Goal: Task Accomplishment & Management: Use online tool/utility

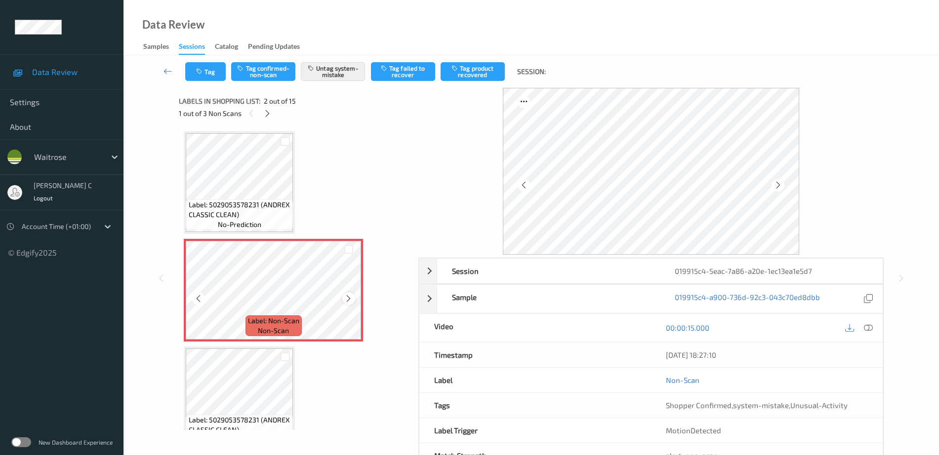
click at [351, 295] on icon at bounding box center [348, 298] width 8 height 9
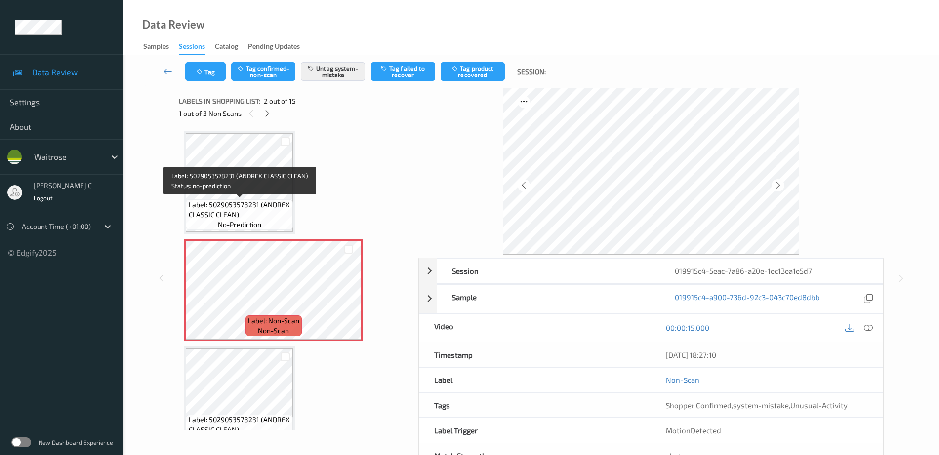
click at [237, 205] on span "Label: 5029053578231 (ANDREX CLASSIC CLEAN)" at bounding box center [240, 210] width 102 height 20
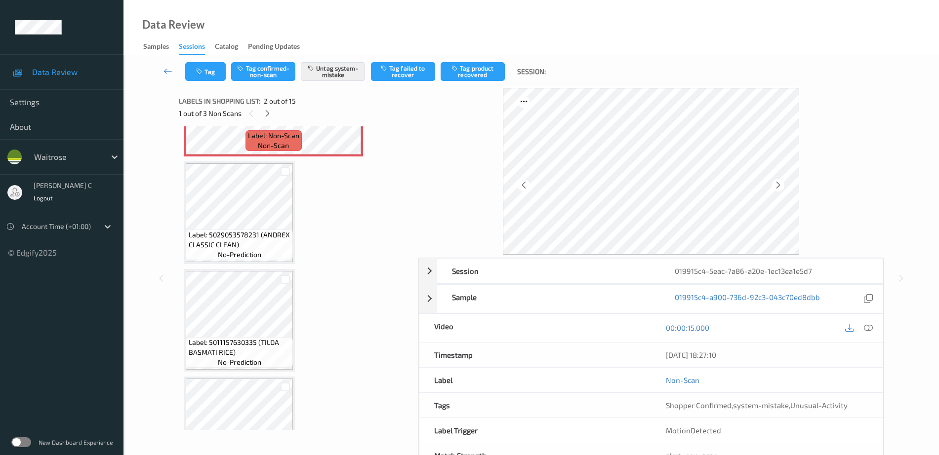
click at [234, 236] on span "Label: 5029053578231 (ANDREX CLASSIC CLEAN)" at bounding box center [240, 240] width 102 height 20
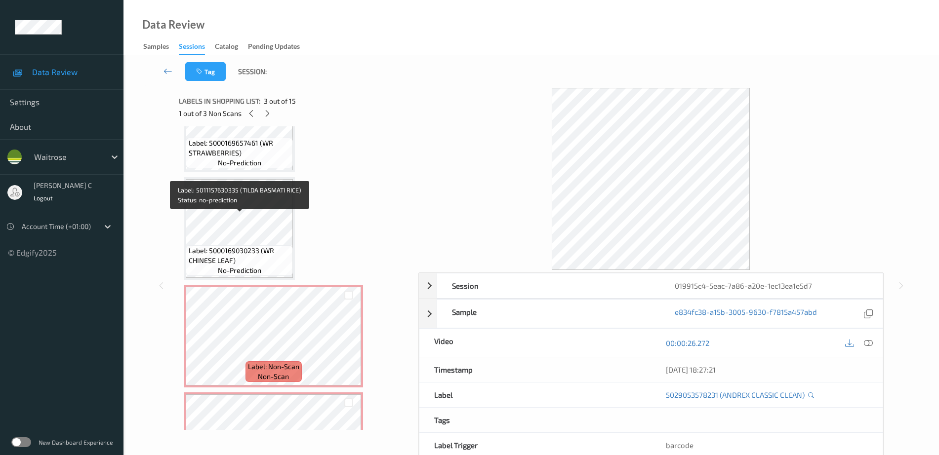
scroll to position [556, 0]
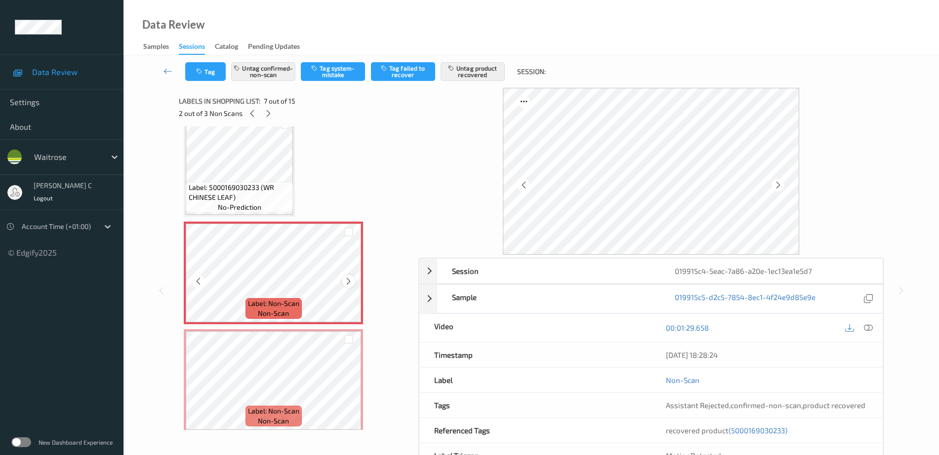
click at [350, 283] on icon at bounding box center [348, 281] width 8 height 9
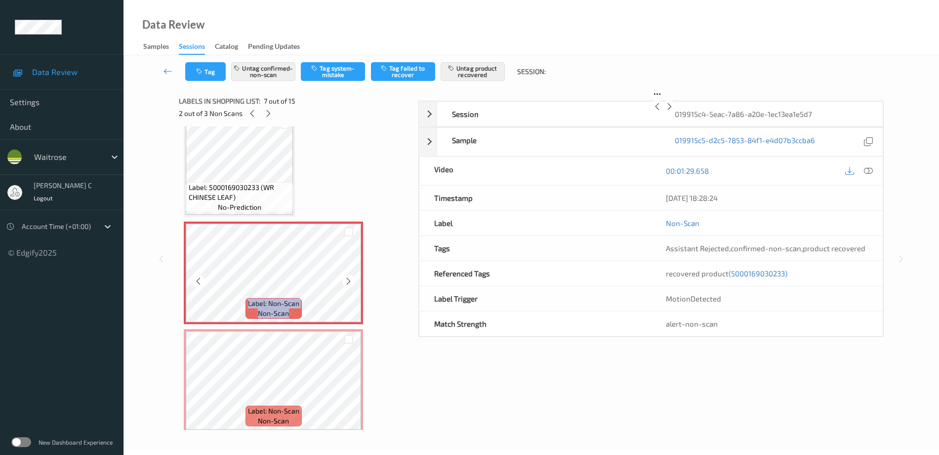
click at [350, 283] on icon at bounding box center [348, 281] width 8 height 9
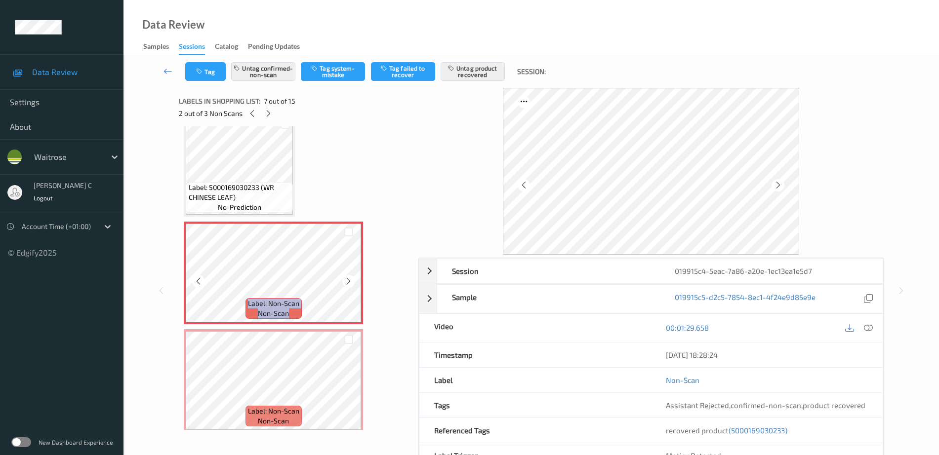
click at [350, 283] on icon at bounding box center [348, 281] width 8 height 9
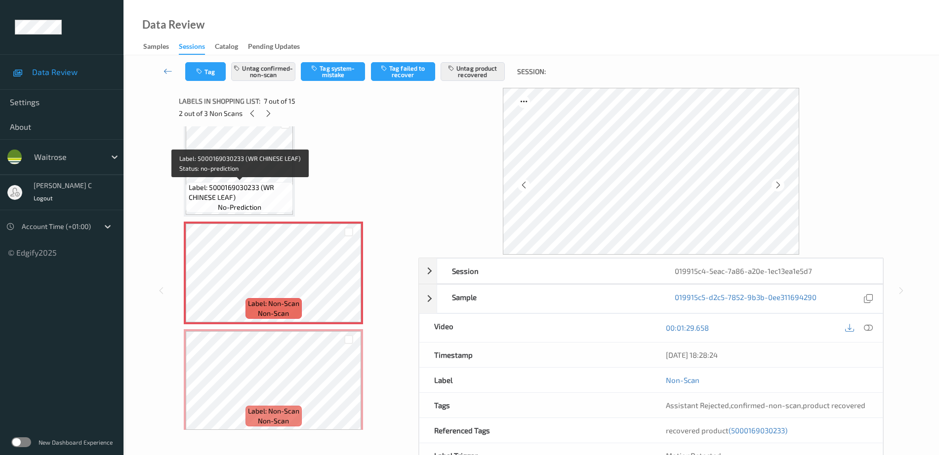
click at [274, 203] on div "Label: 5000169030233 (WR CHINESE LEAF) no-prediction" at bounding box center [239, 197] width 107 height 31
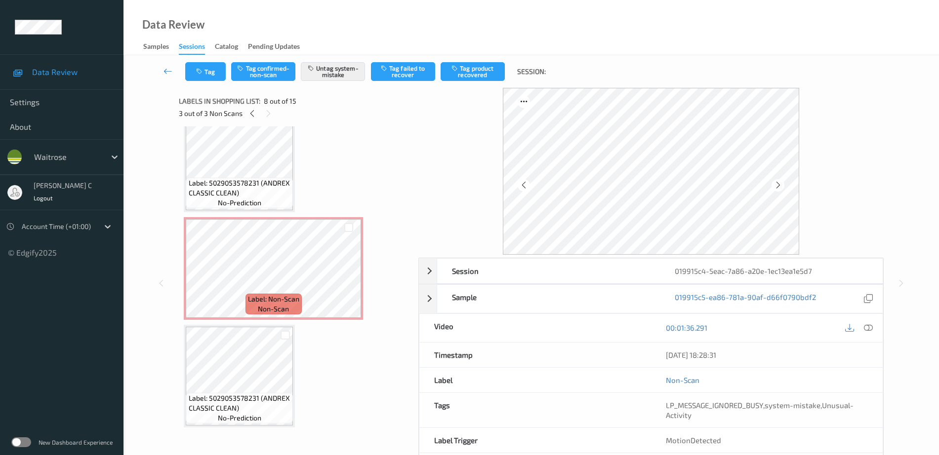
scroll to position [0, 0]
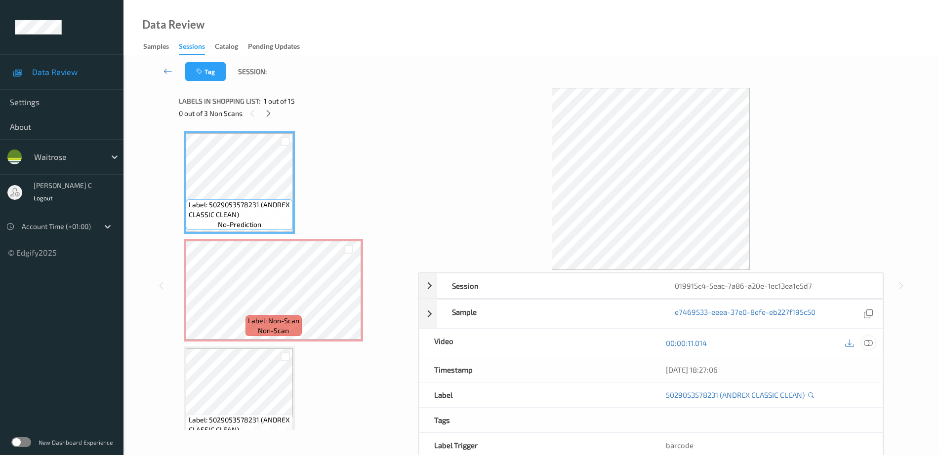
click at [871, 344] on icon at bounding box center [868, 343] width 9 height 9
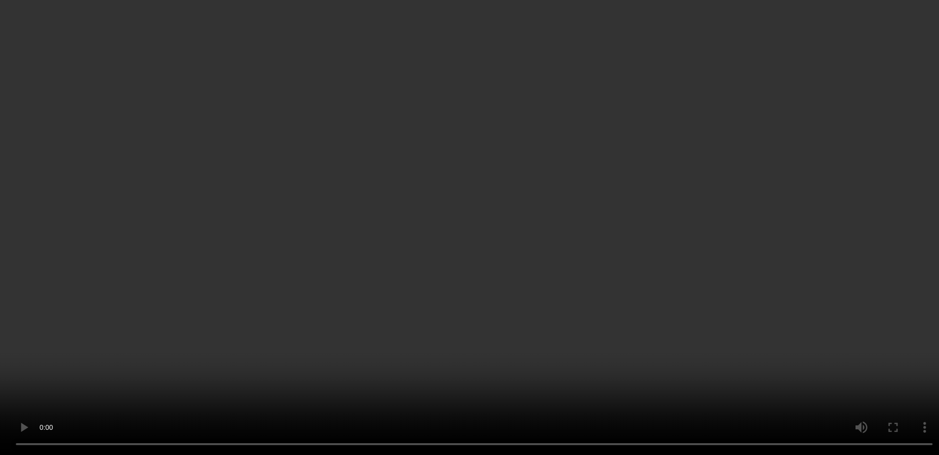
scroll to position [494, 0]
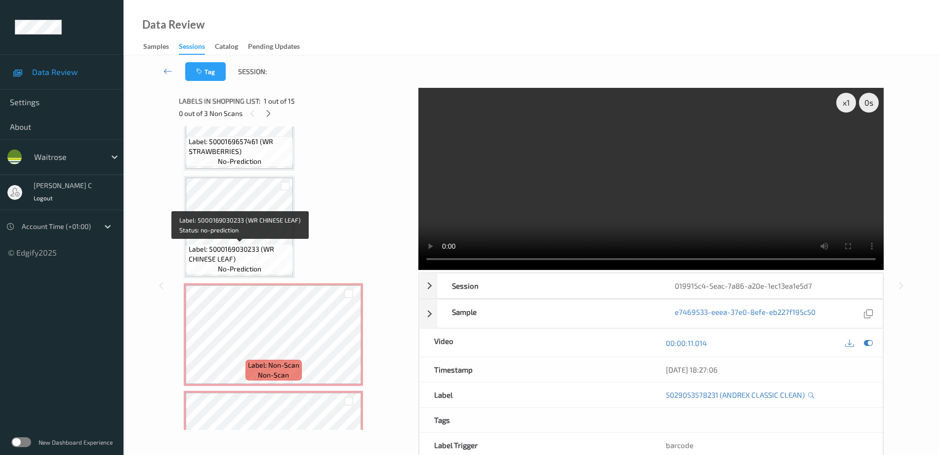
click at [276, 281] on div "Label: 5029053578231 (ANDREX CLASSIC CLEAN) no-prediction Label: Non-Scan non-s…" at bounding box center [295, 442] width 223 height 1611
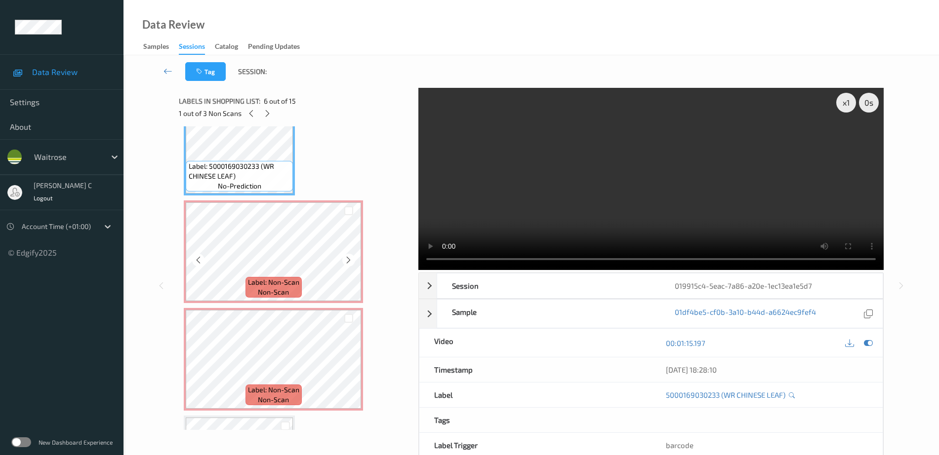
scroll to position [618, 0]
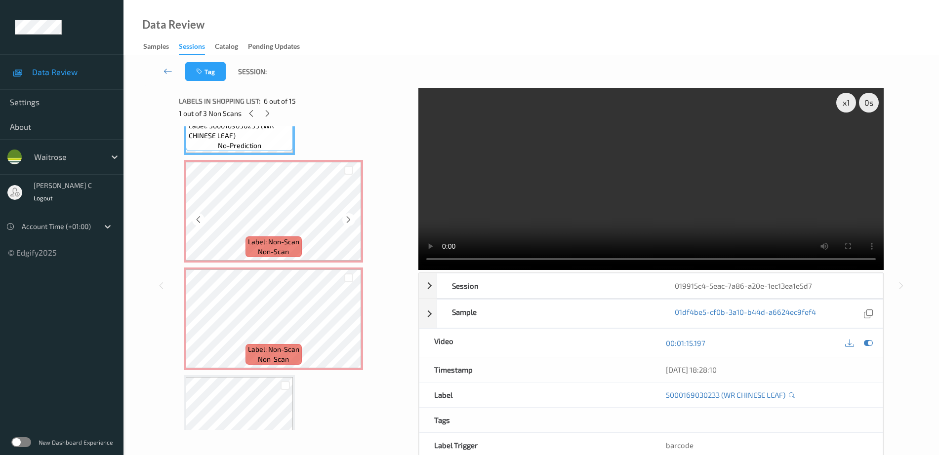
click at [268, 250] on span "non-scan" at bounding box center [273, 252] width 31 height 10
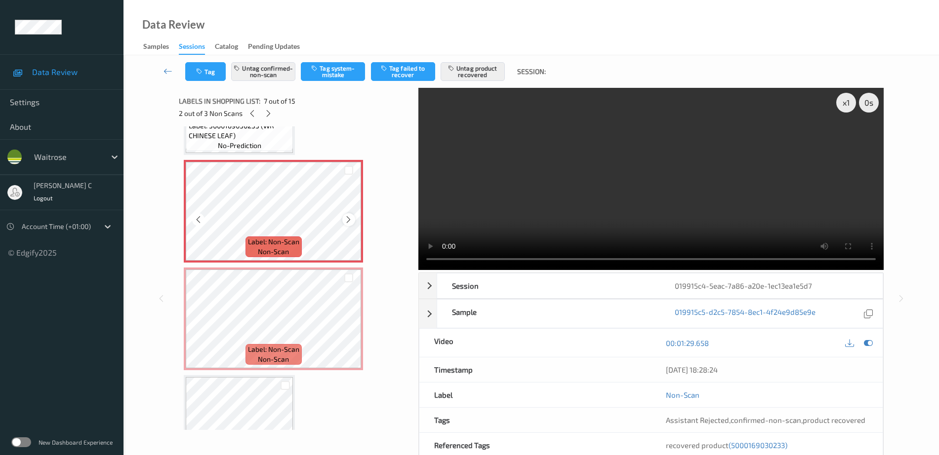
click at [350, 217] on icon at bounding box center [348, 219] width 8 height 9
